Goal: Book appointment/travel/reservation

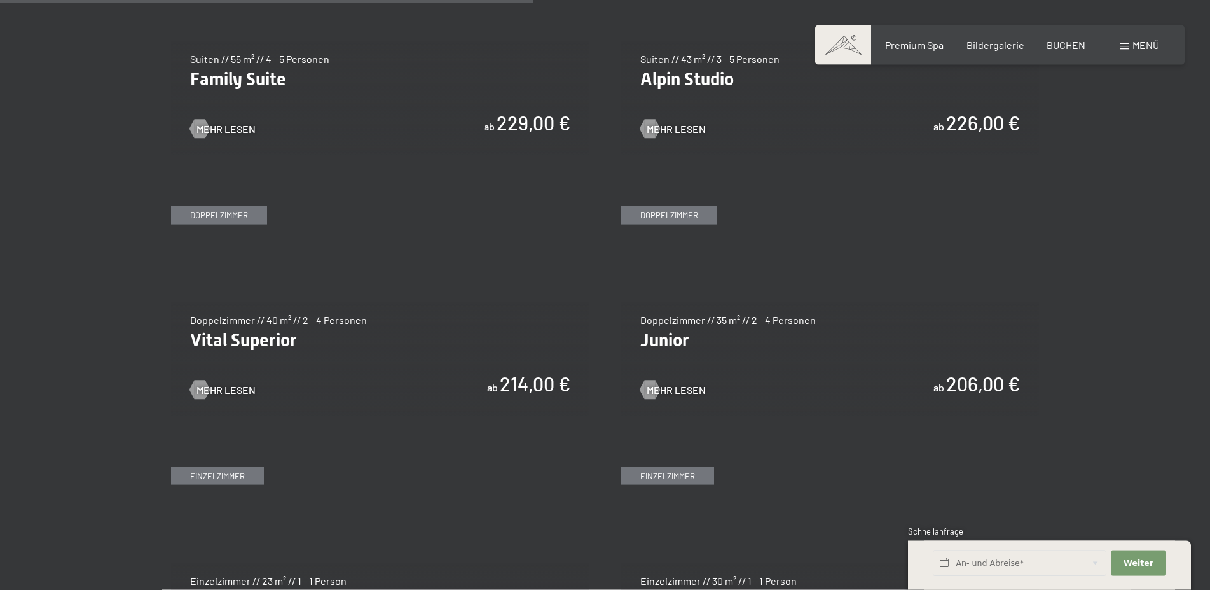
scroll to position [1817, 0]
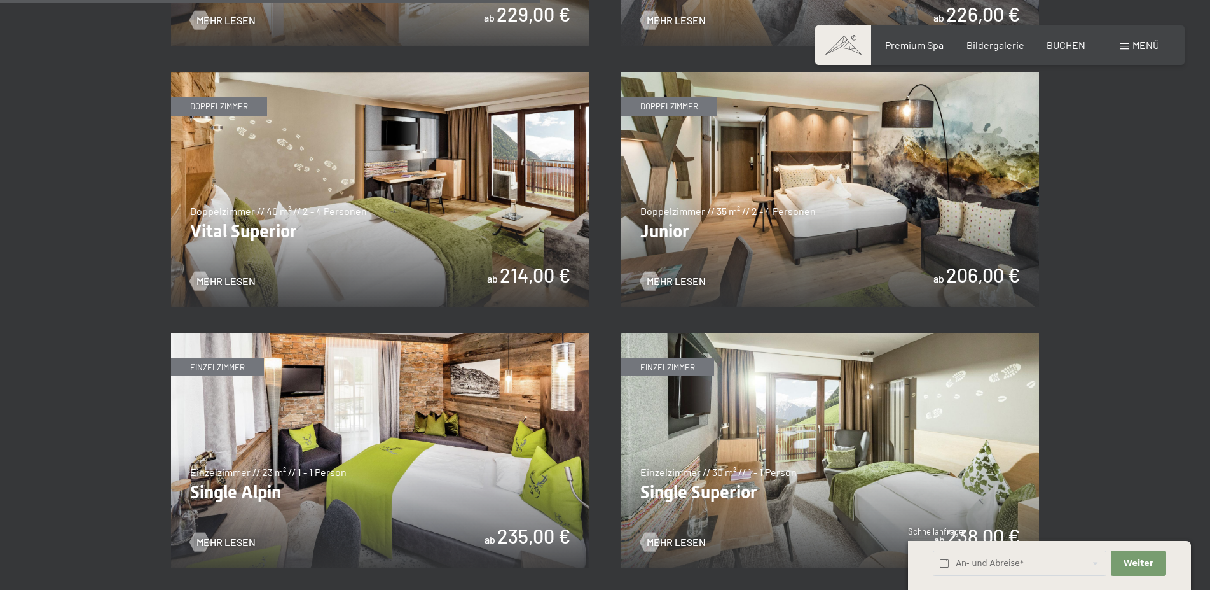
click at [773, 186] on img at bounding box center [830, 189] width 419 height 235
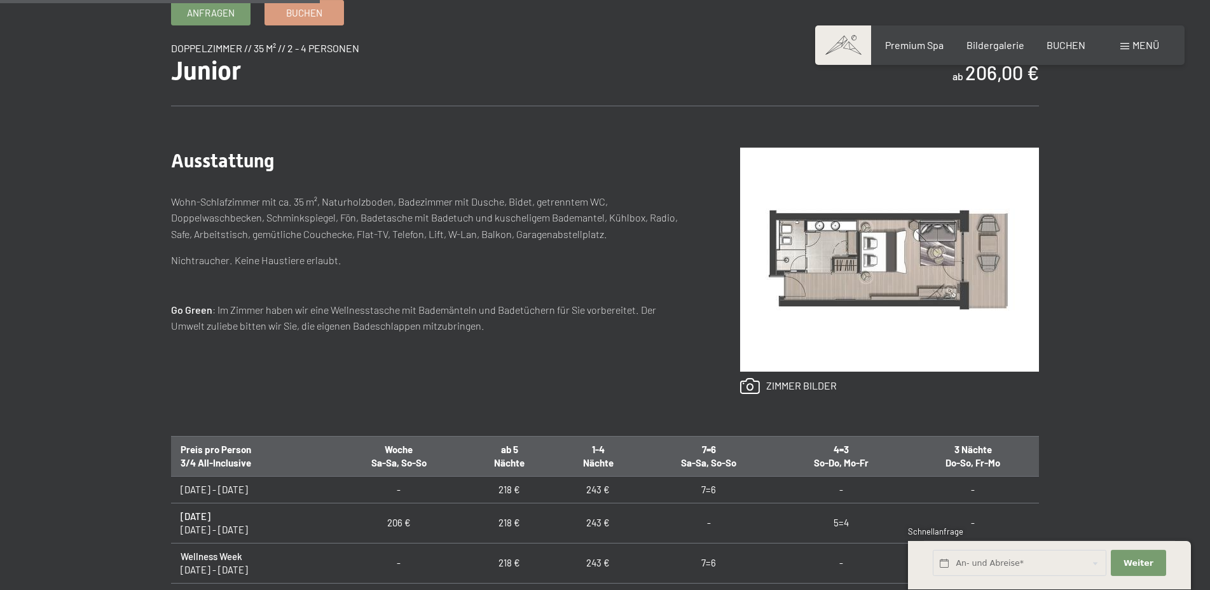
scroll to position [714, 0]
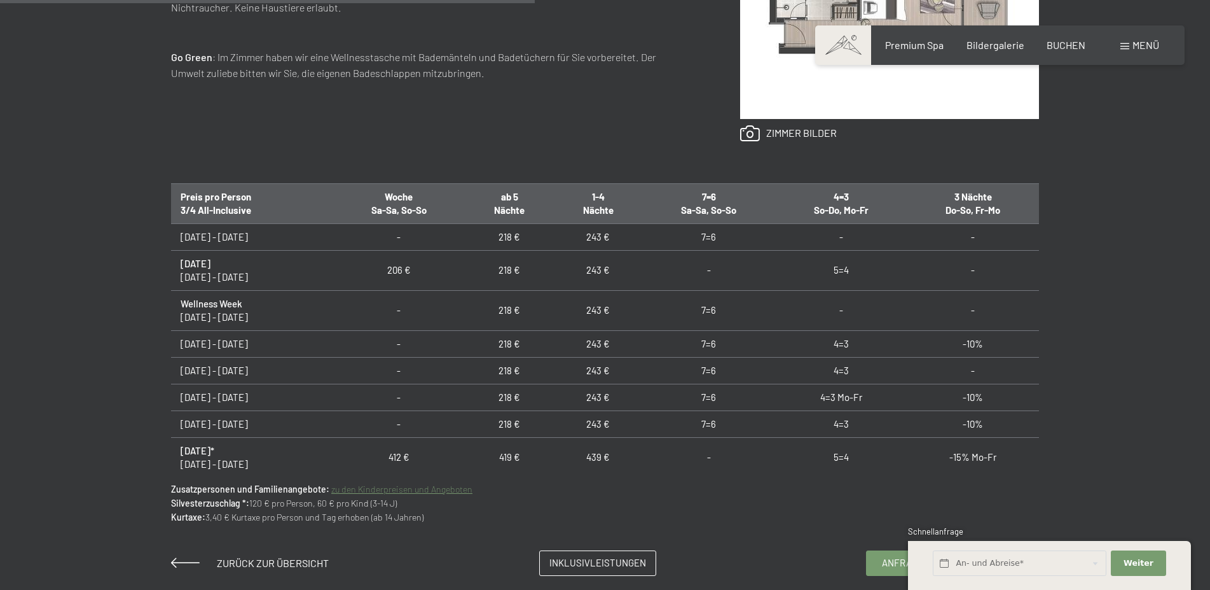
click at [420, 255] on td "206 €" at bounding box center [399, 270] width 133 height 40
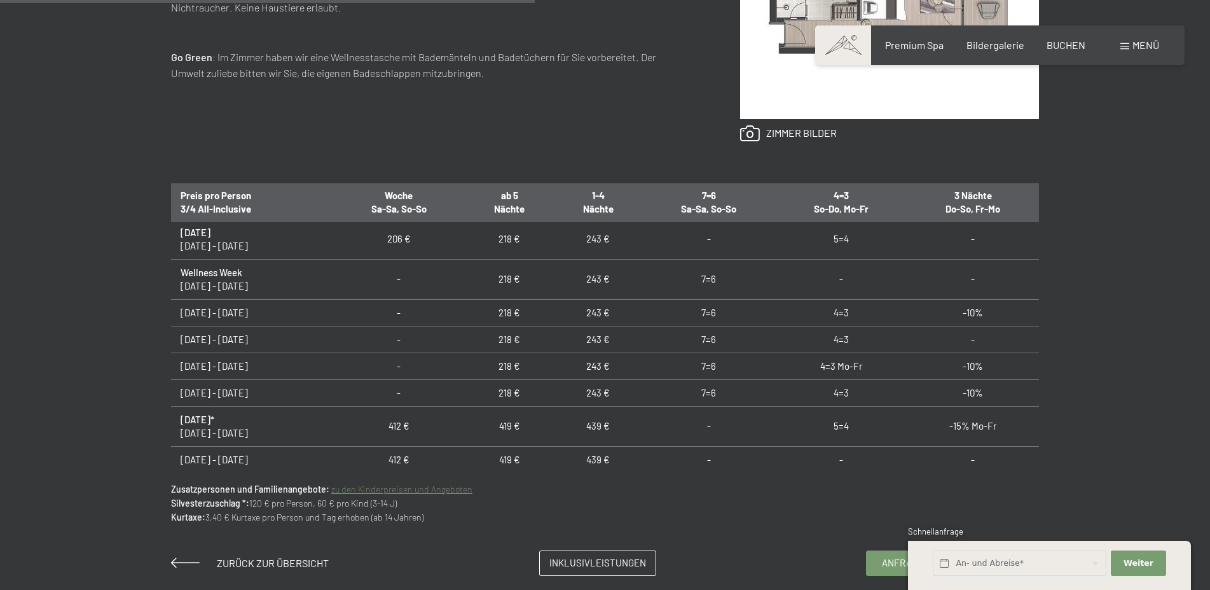
scroll to position [46, 0]
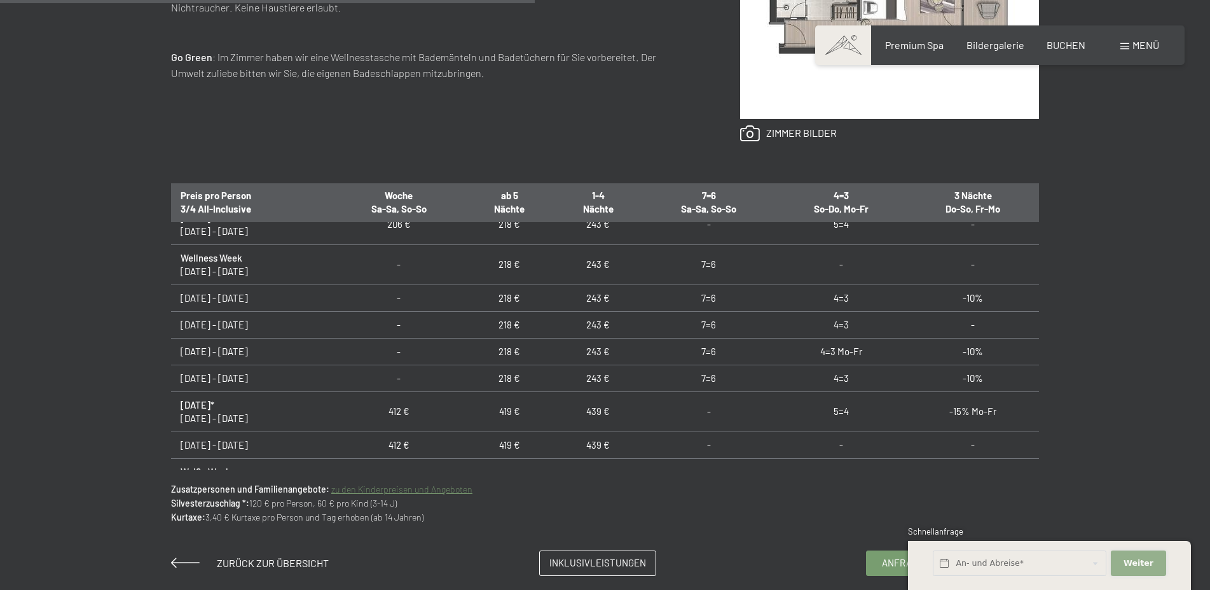
click at [1135, 556] on button "Weiter Adressfelder ausblenden" at bounding box center [1138, 563] width 55 height 26
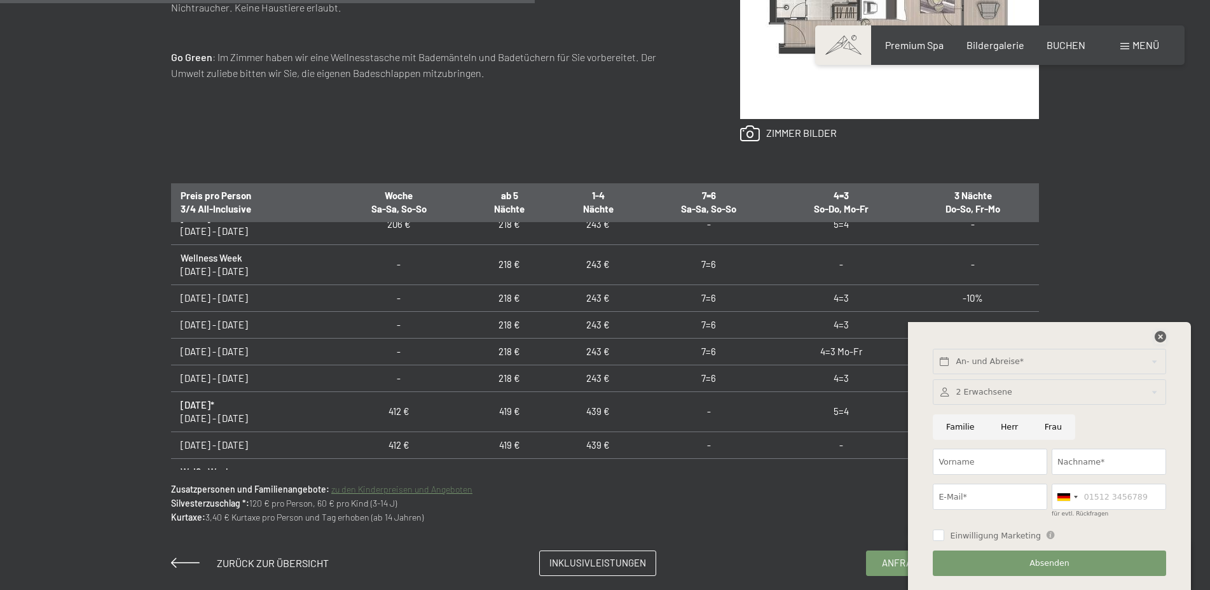
click at [1161, 333] on icon at bounding box center [1160, 336] width 11 height 11
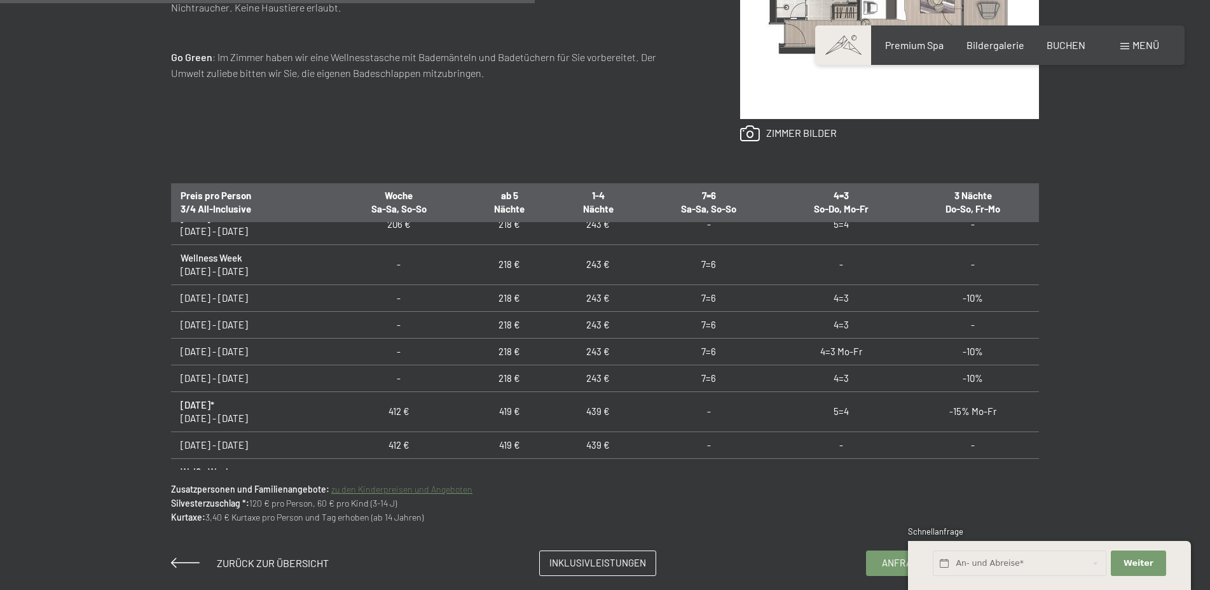
click at [749, 445] on td "-" at bounding box center [708, 444] width 133 height 27
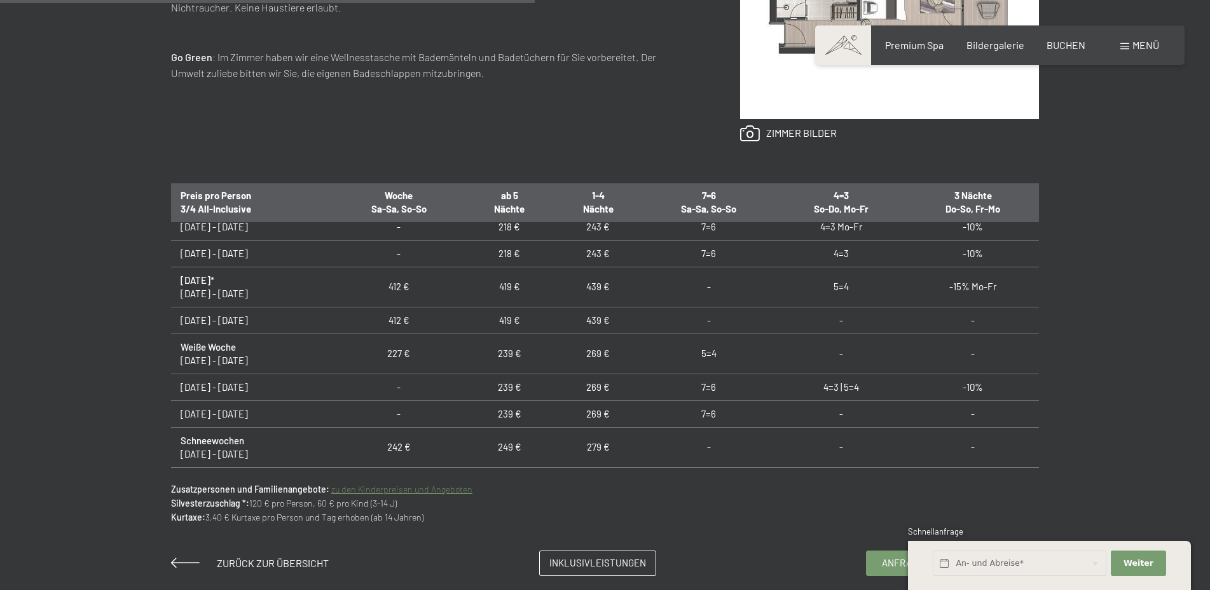
scroll to position [183, 0]
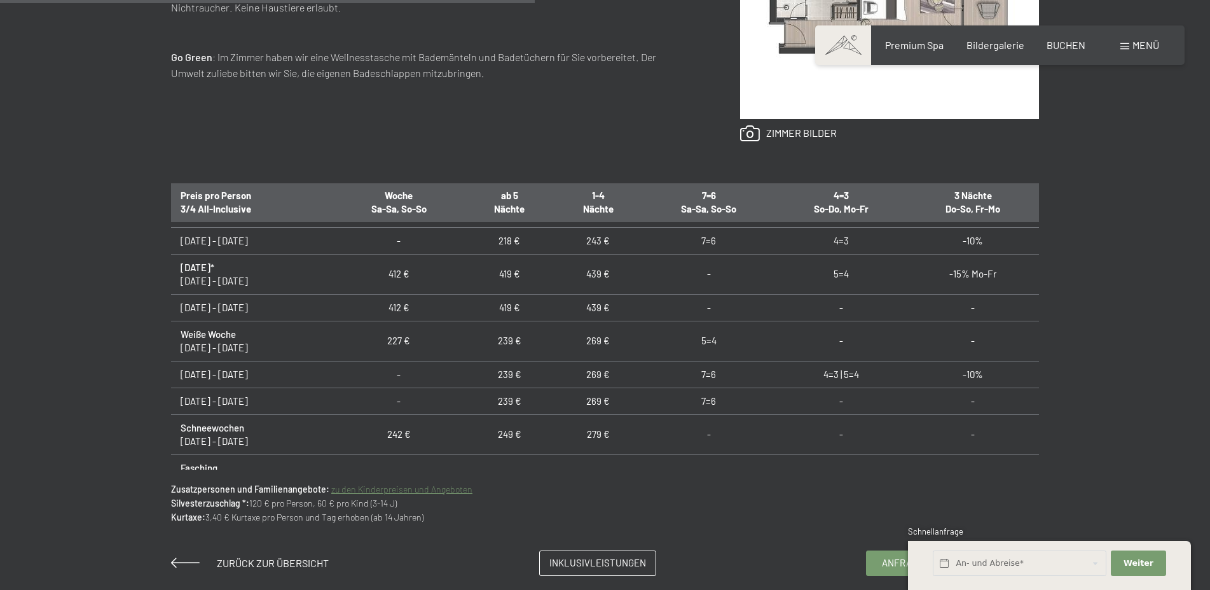
click at [394, 335] on td "227 €" at bounding box center [399, 341] width 133 height 40
drag, startPoint x: 393, startPoint y: 342, endPoint x: 417, endPoint y: 342, distance: 23.5
click at [417, 342] on td "227 €" at bounding box center [399, 341] width 133 height 40
click at [580, 557] on span "Inklusivleistungen" at bounding box center [598, 560] width 97 height 13
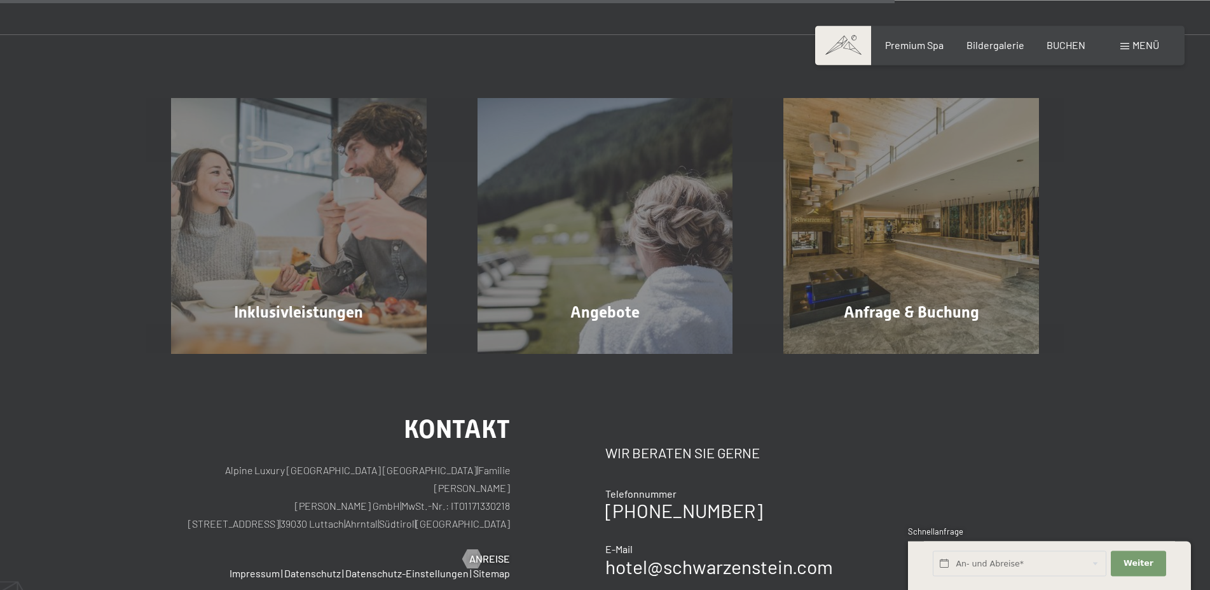
scroll to position [1427, 0]
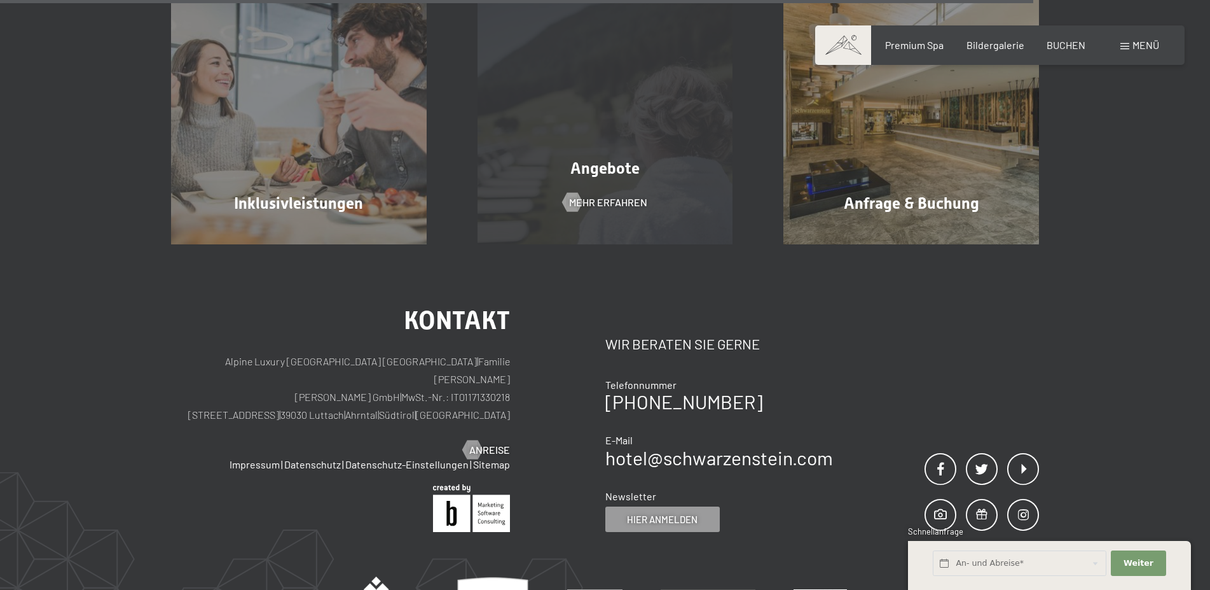
click at [651, 209] on div "Angebote Mehr erfahren" at bounding box center [605, 117] width 307 height 256
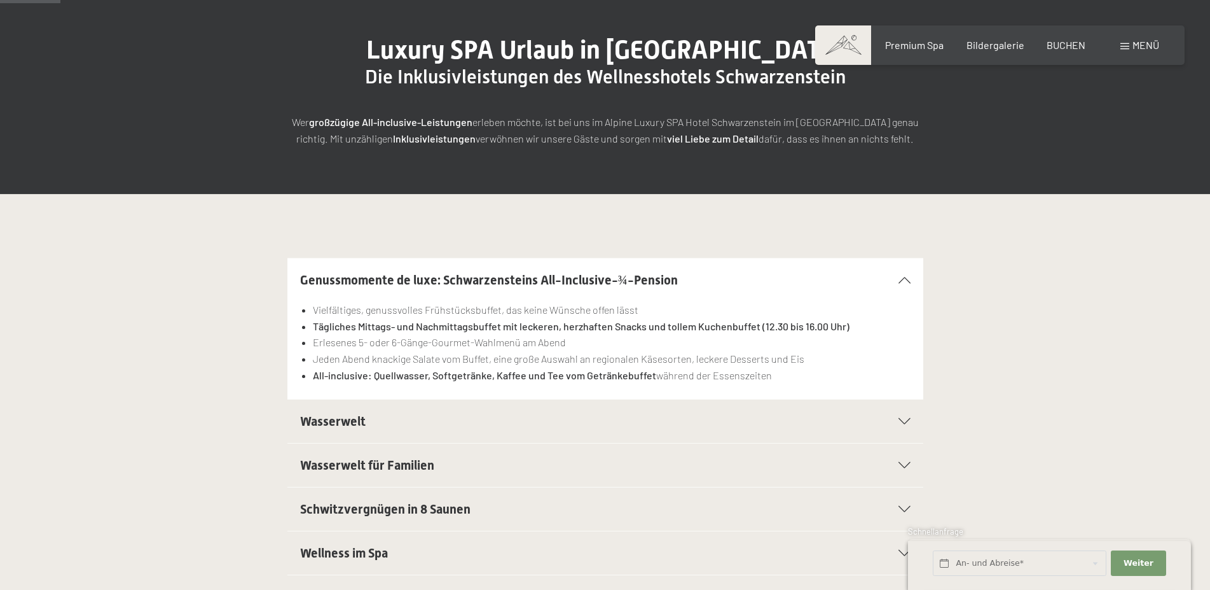
scroll to position [324, 0]
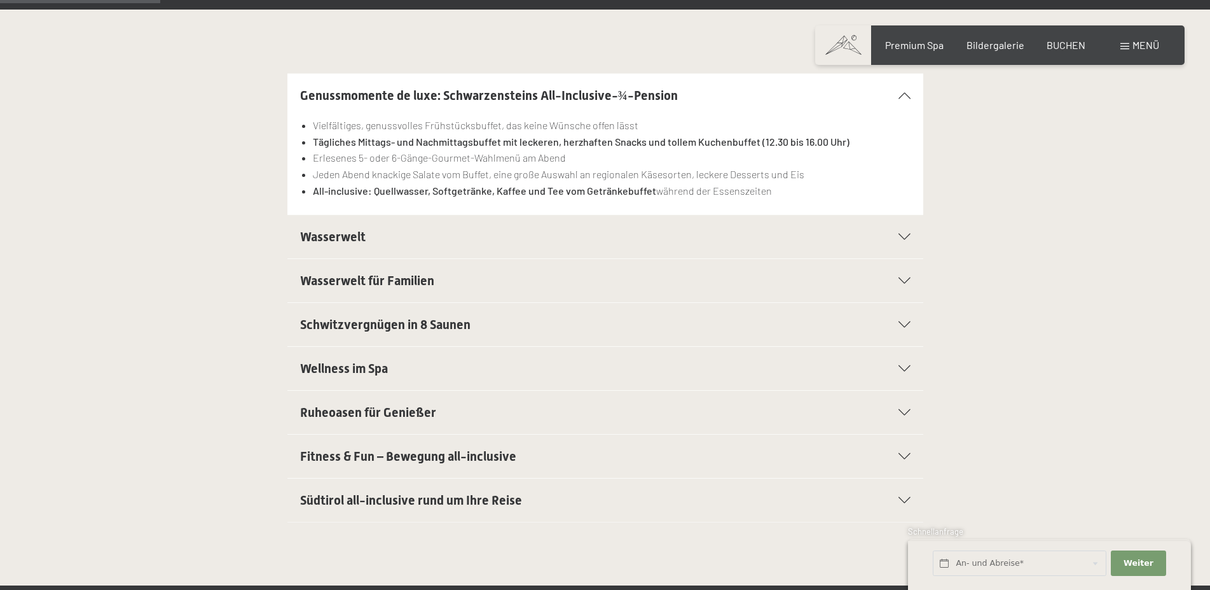
click at [334, 239] on span "Wasserwelt" at bounding box center [333, 236] width 66 height 15
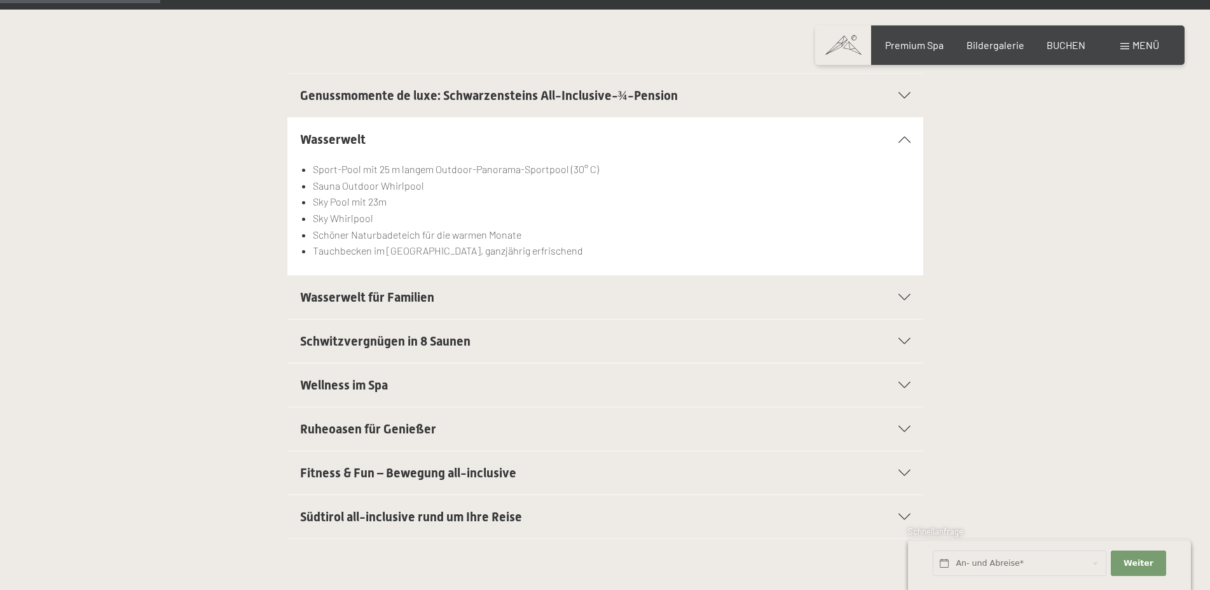
click at [222, 230] on div "Wasserwelt Sport-Pool mit 25 m langem Outdoor-Panorama-Sportpool (30° C) Sauna …" at bounding box center [605, 196] width 868 height 158
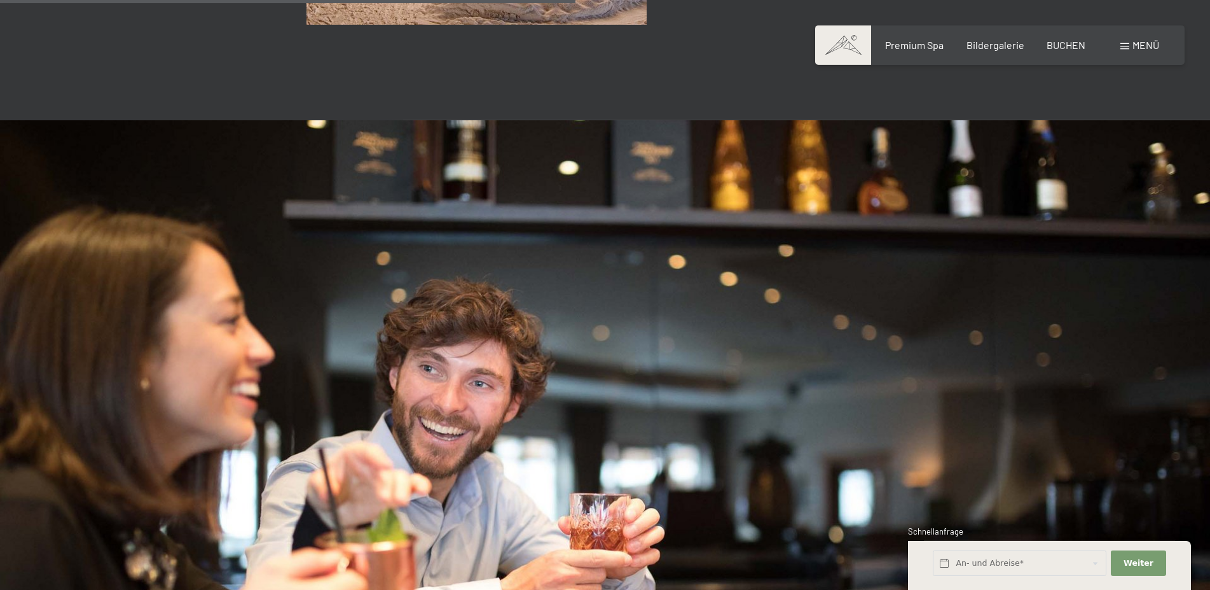
scroll to position [1427, 0]
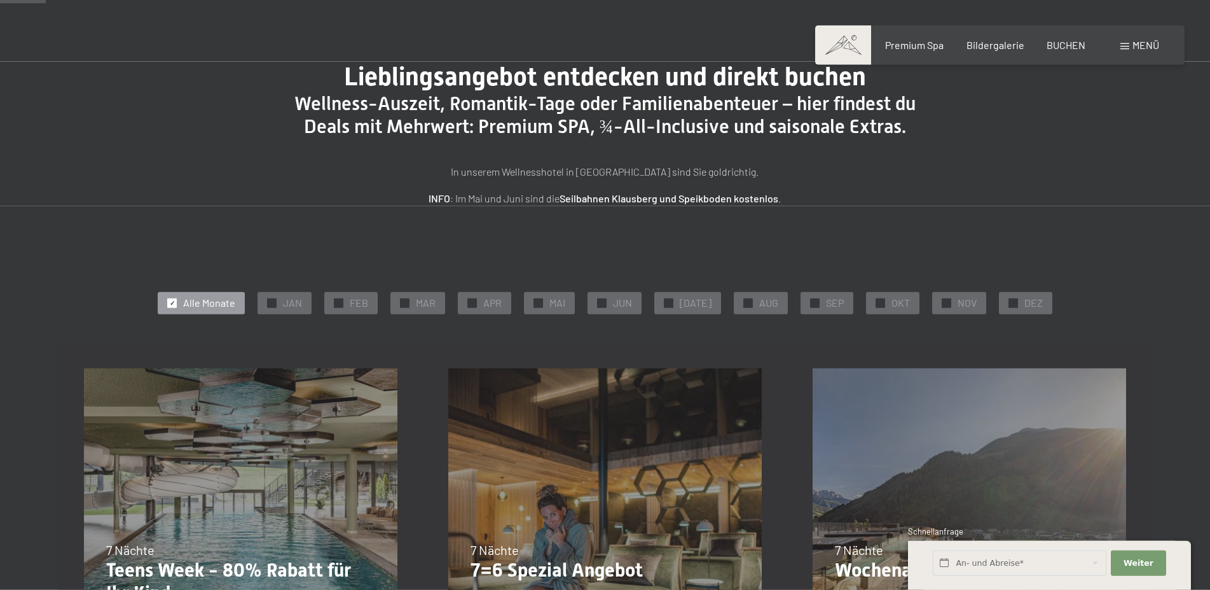
scroll to position [130, 0]
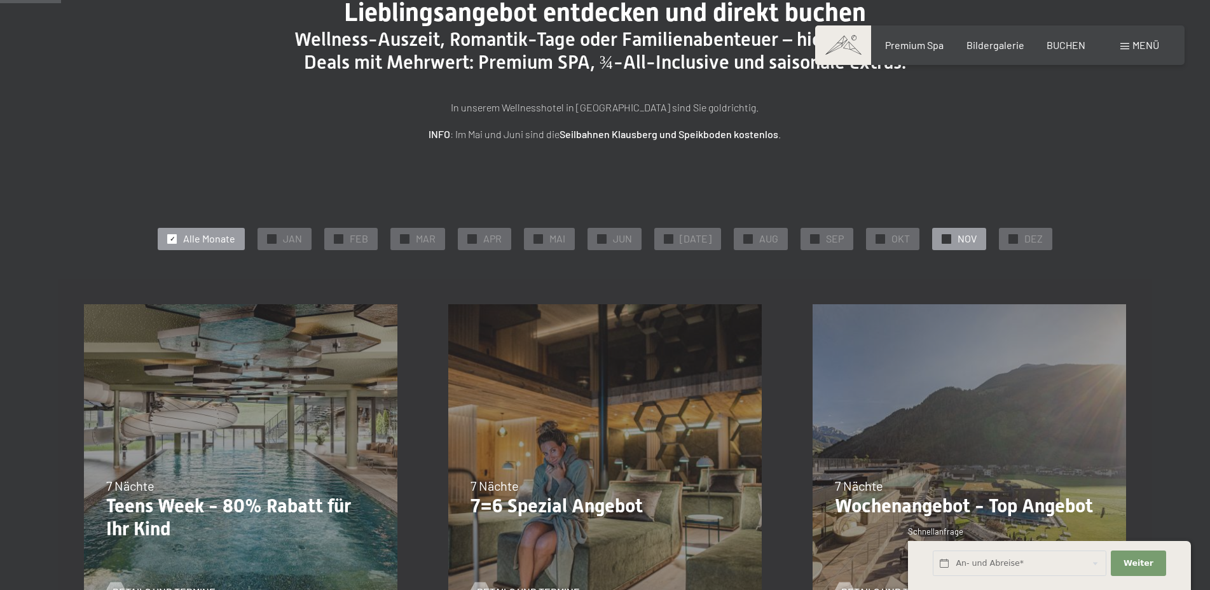
click at [958, 240] on span "NOV" at bounding box center [967, 239] width 19 height 14
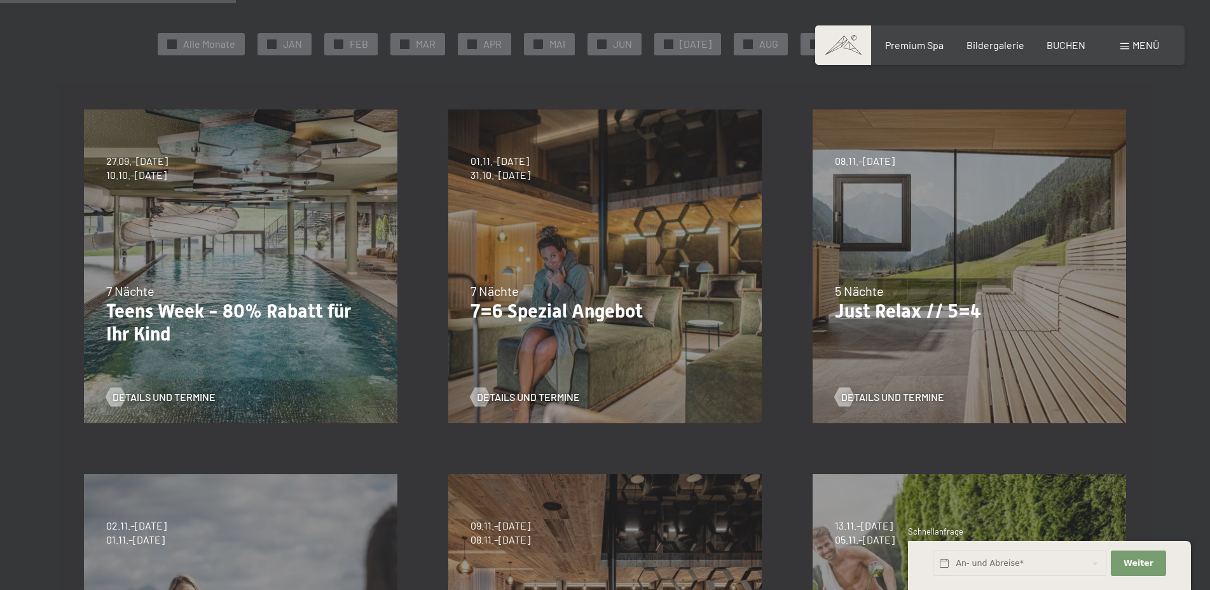
scroll to position [195, 0]
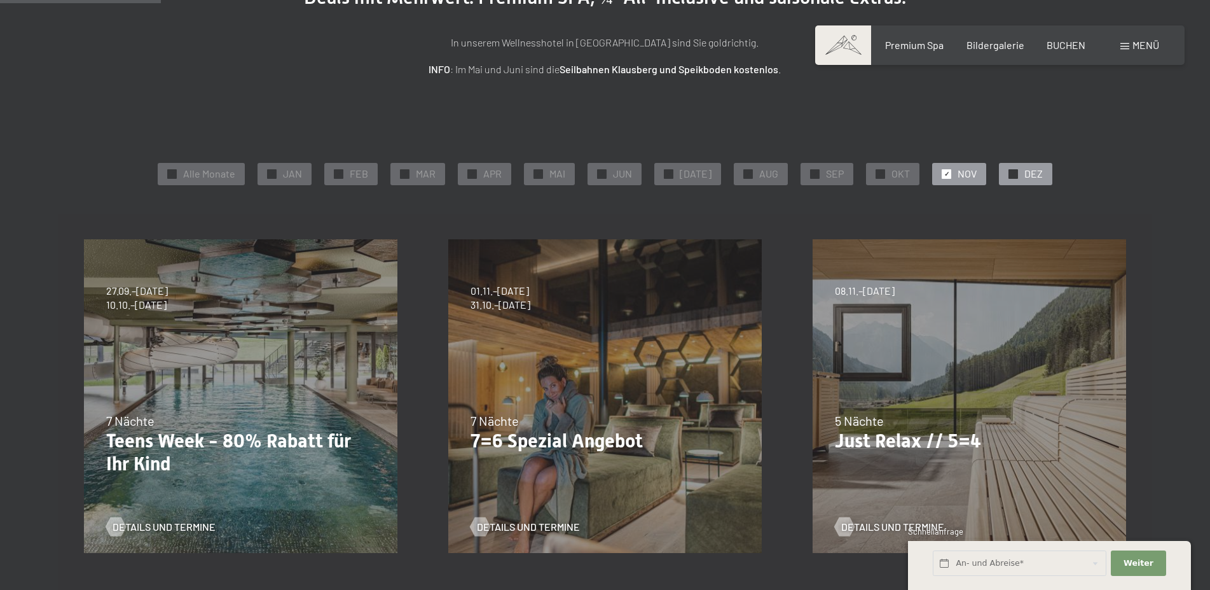
click at [1027, 172] on span "DEZ" at bounding box center [1034, 174] width 18 height 14
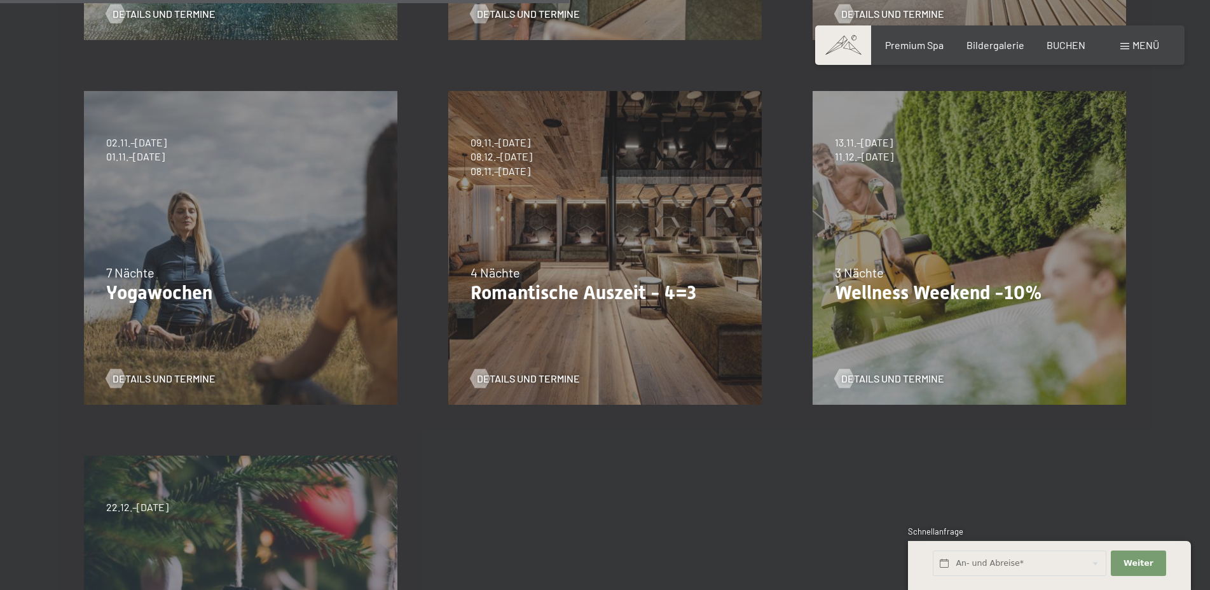
scroll to position [584, 0]
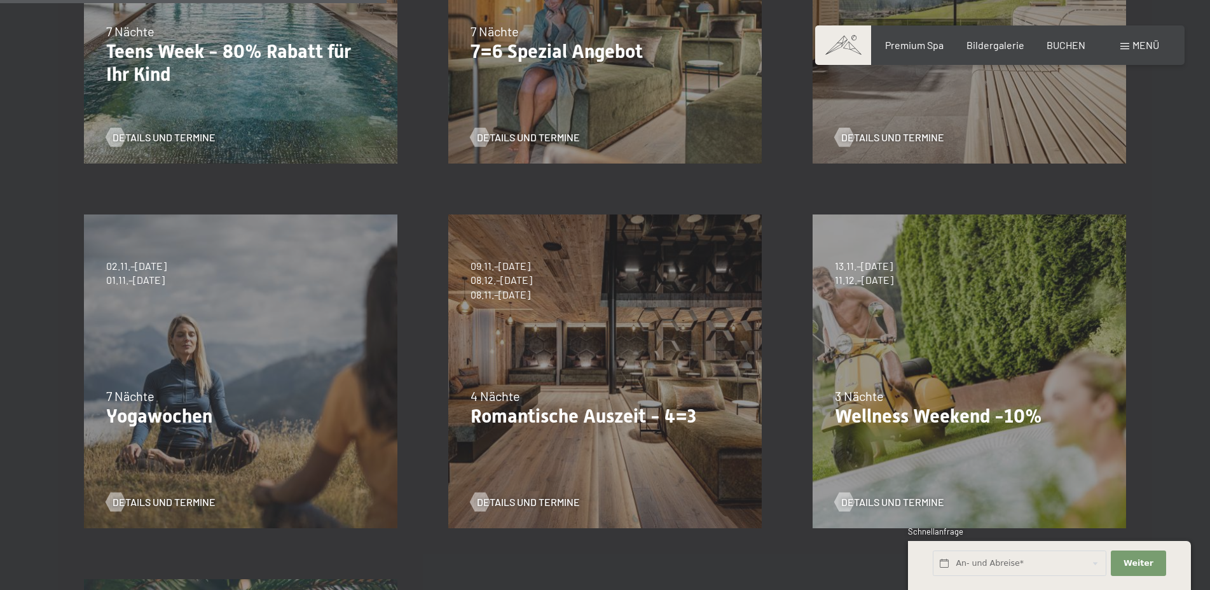
drag, startPoint x: 896, startPoint y: 371, endPoint x: 609, endPoint y: 373, distance: 286.9
click at [611, 375] on div "27.09.–21.12.2025 10.01.–18.01.2026 31.01.–15.02.2026 07.03.–29.03.2026 23.05.–…" at bounding box center [606, 371] width 1094 height 1094
click at [609, 373] on div "09.11.–05.12.2025 08.12.–19.12.2025 11.01.–23.01.2026 08.03.–27.03.2026 29.03.–…" at bounding box center [605, 371] width 364 height 364
click at [535, 507] on span "Details und Termine" at bounding box center [541, 502] width 103 height 14
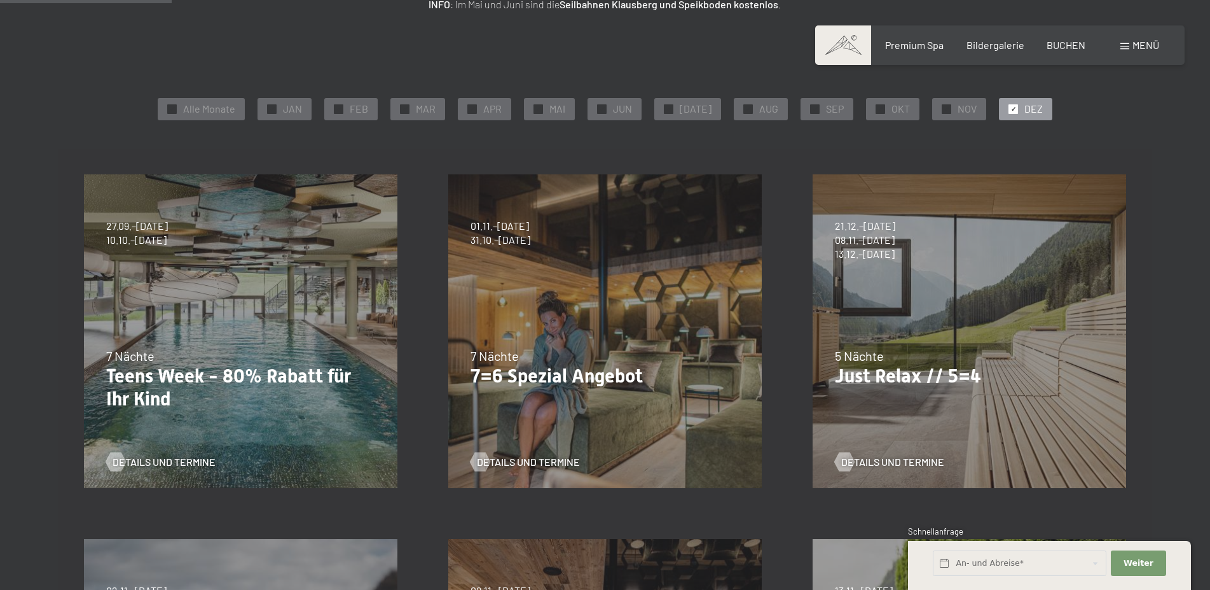
scroll to position [0, 0]
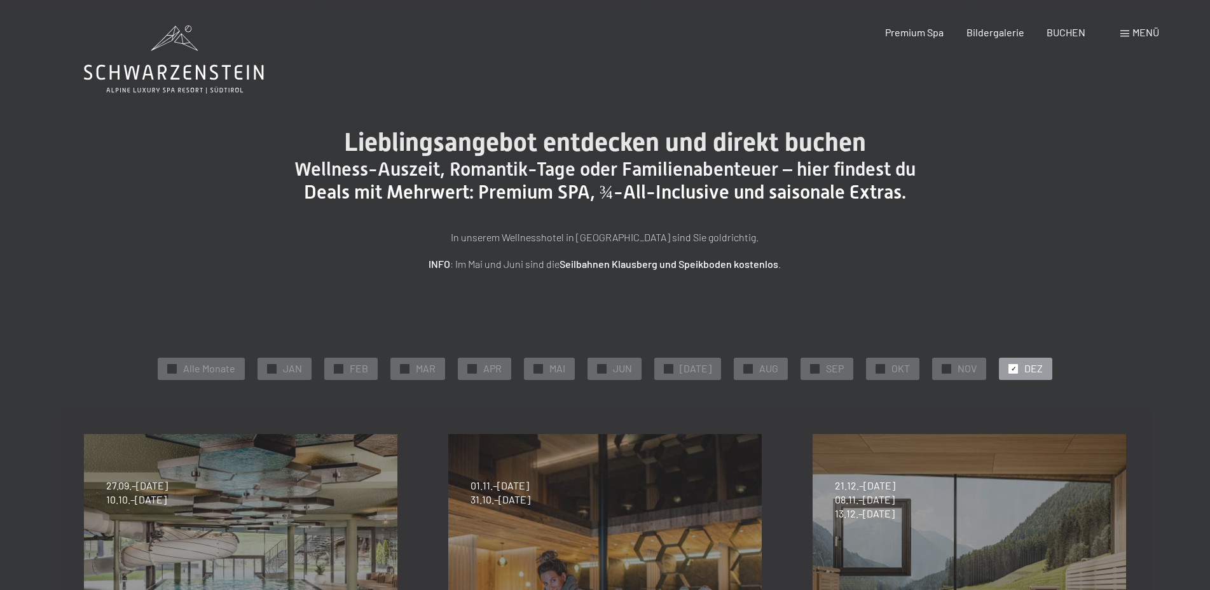
click at [929, 30] on span "Premium Spa" at bounding box center [914, 30] width 59 height 12
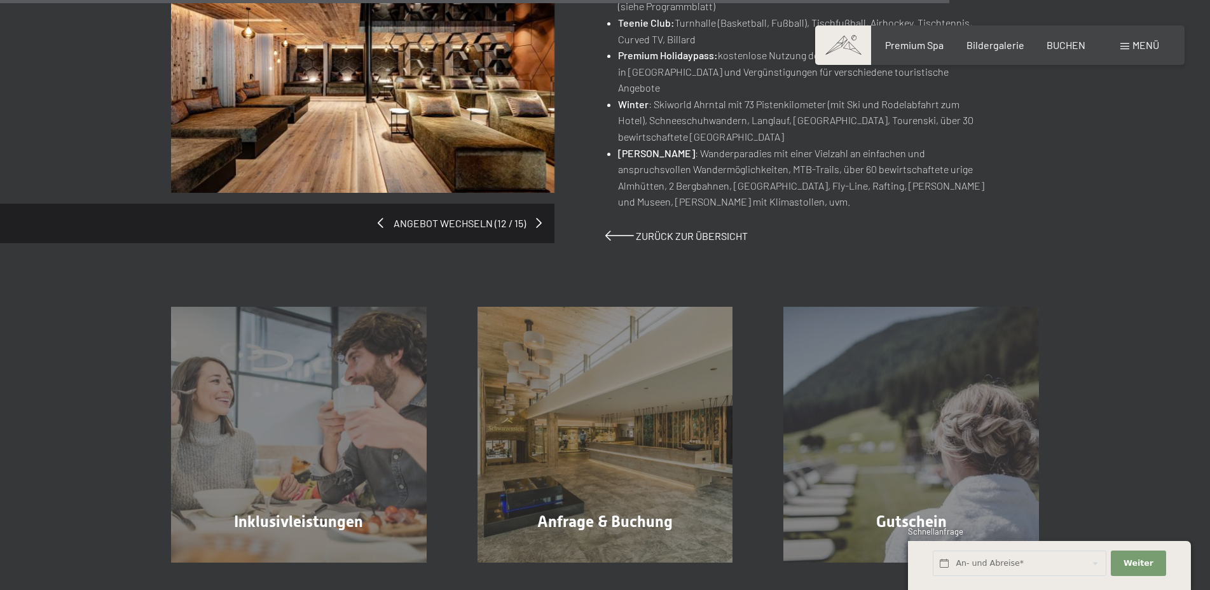
scroll to position [1362, 0]
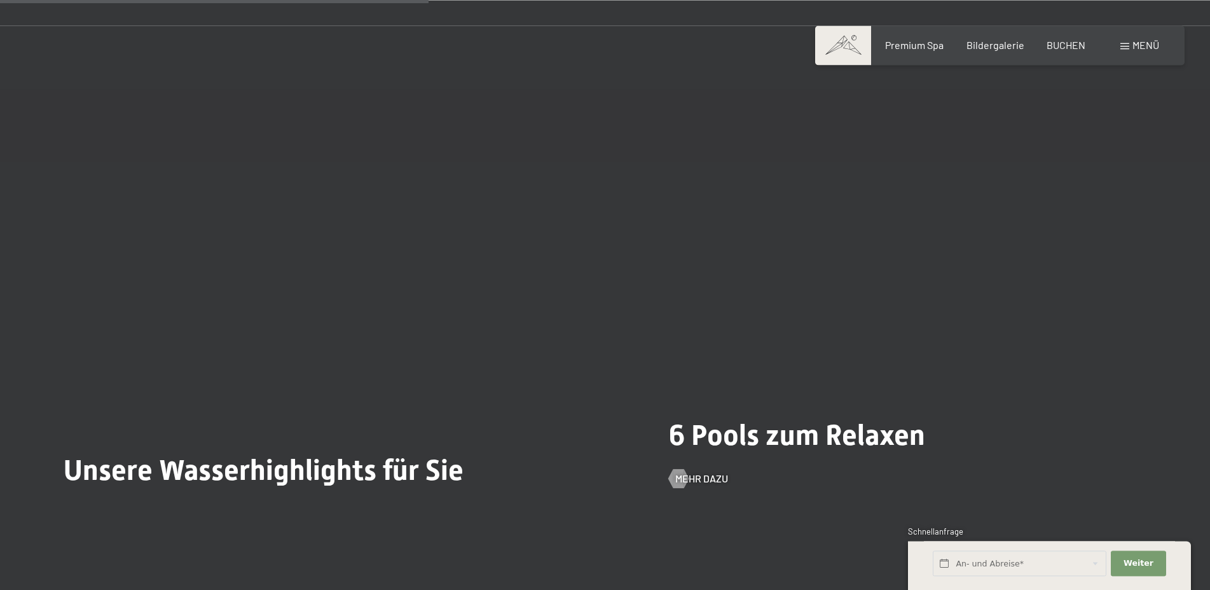
scroll to position [3438, 0]
